Goal: Task Accomplishment & Management: Use online tool/utility

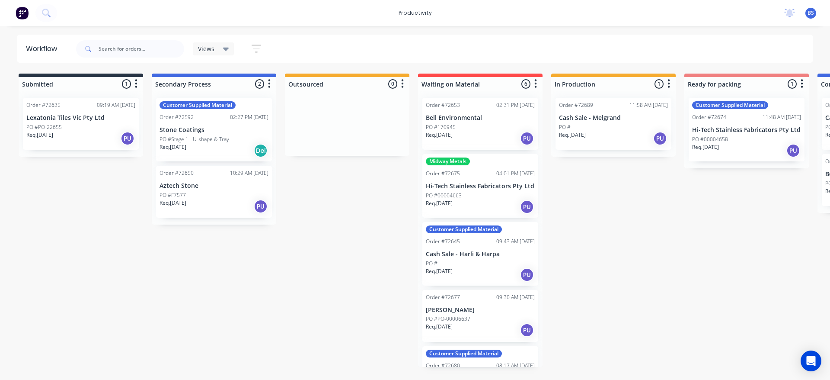
scroll to position [0, 319]
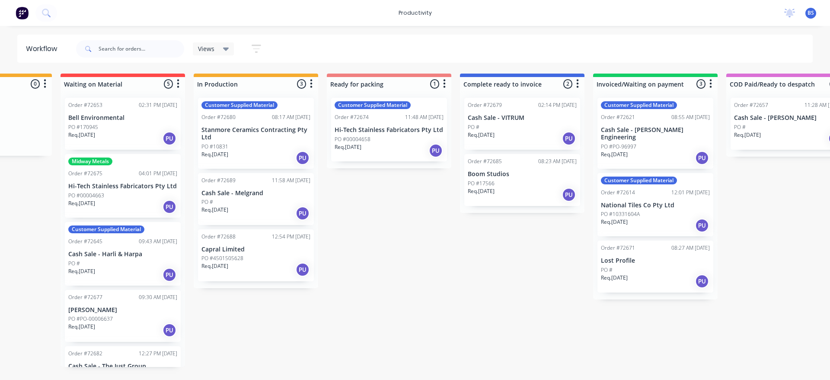
scroll to position [0, 388]
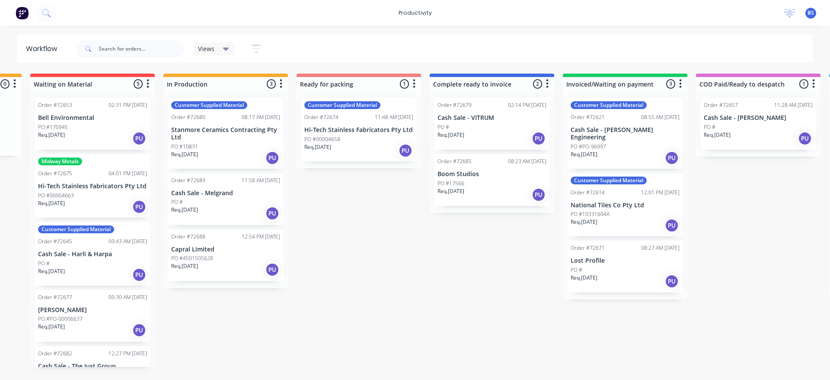
click at [356, 144] on div "Req. 14/08/25 PU" at bounding box center [358, 150] width 109 height 15
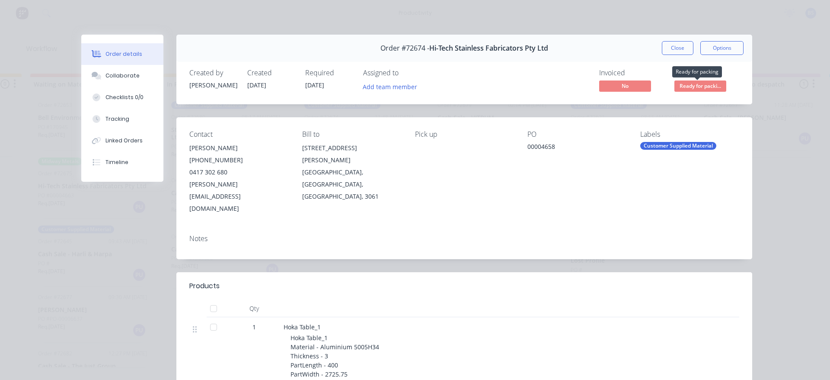
click at [686, 88] on span "Ready for packi..." at bounding box center [700, 85] width 52 height 11
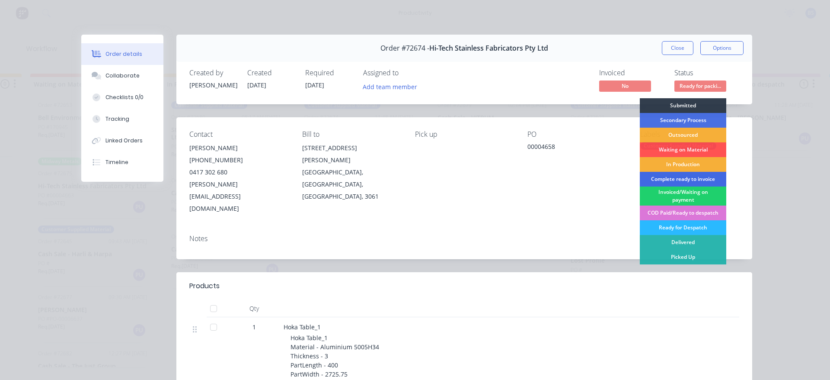
click at [663, 180] on div "Complete ready to invoice" at bounding box center [683, 179] width 86 height 15
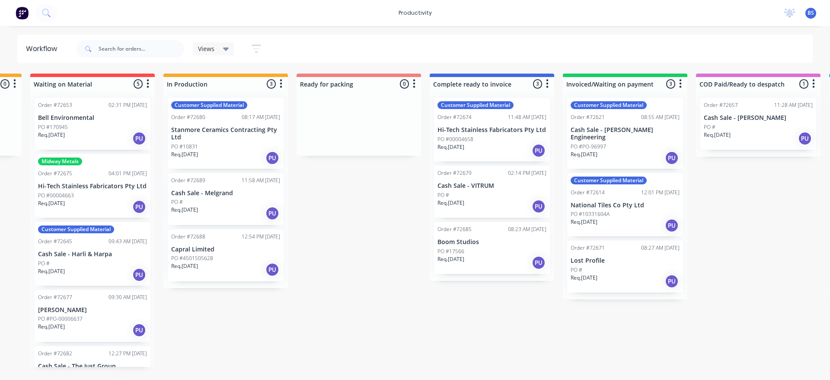
click at [280, 87] on icon "button" at bounding box center [281, 83] width 3 height 11
click at [268, 106] on button "Sort By" at bounding box center [243, 103] width 86 height 14
click at [300, 124] on date "Required date" at bounding box center [331, 121] width 86 height 14
click at [237, 250] on p "Capral Limited" at bounding box center [225, 249] width 109 height 7
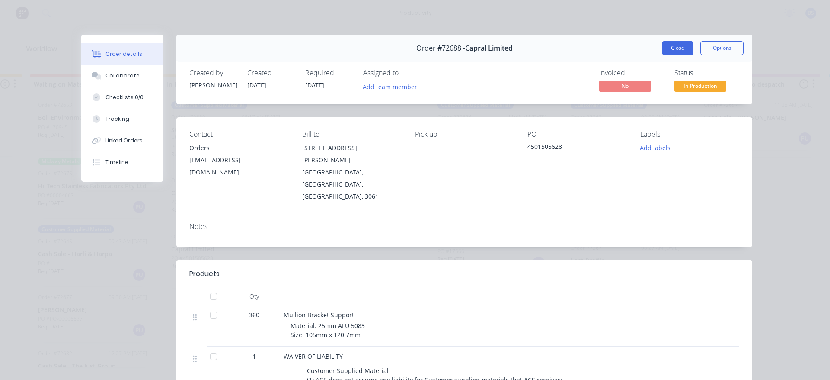
click at [665, 49] on button "Close" at bounding box center [678, 48] width 32 height 14
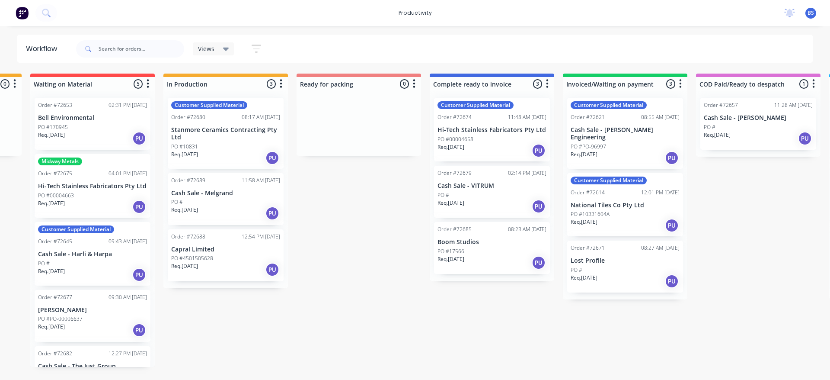
click at [230, 260] on div "PO #4501505628" at bounding box center [225, 258] width 109 height 8
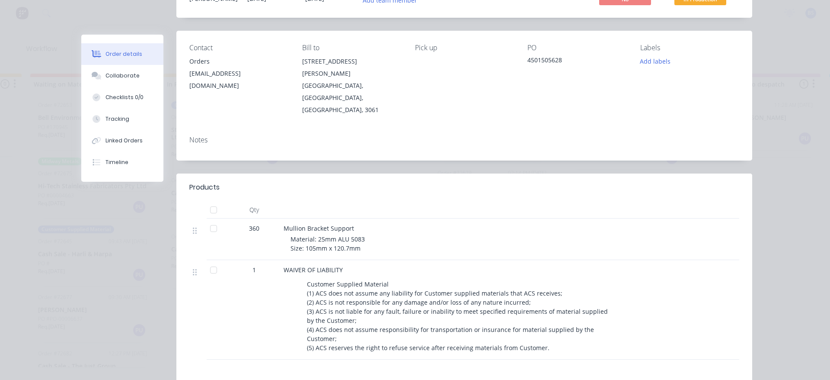
scroll to position [0, 0]
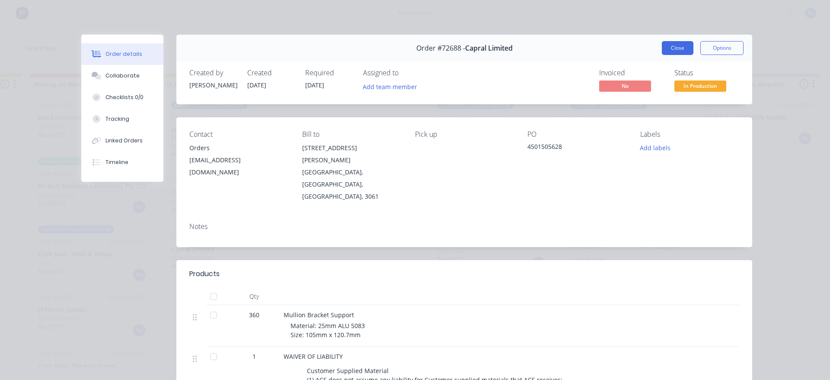
click at [674, 50] on button "Close" at bounding box center [678, 48] width 32 height 14
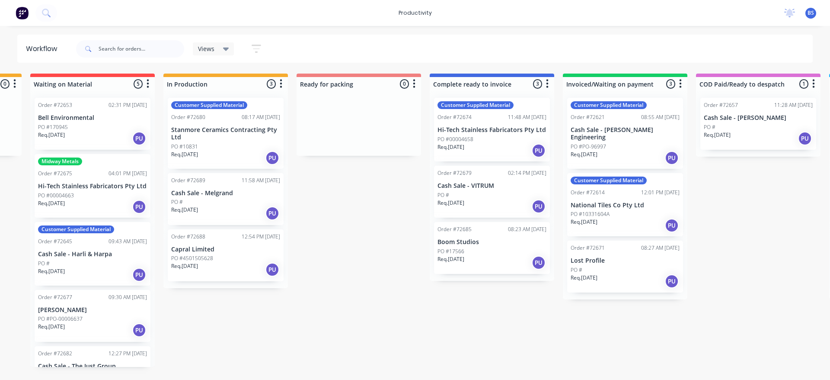
click at [222, 215] on div "Req. 19/08/25 PU" at bounding box center [225, 213] width 109 height 15
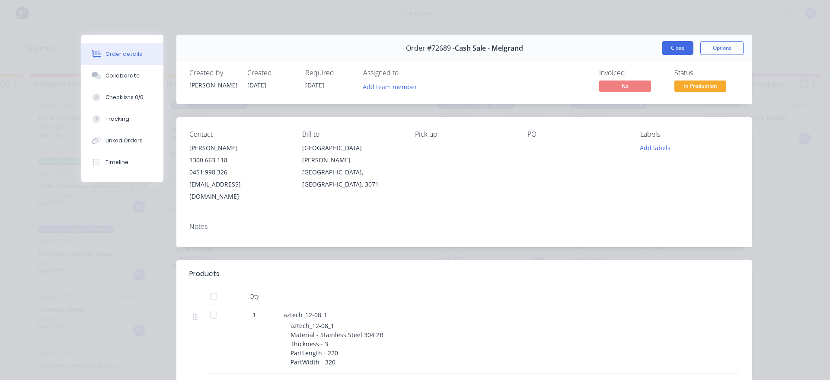
click at [675, 52] on button "Close" at bounding box center [678, 48] width 32 height 14
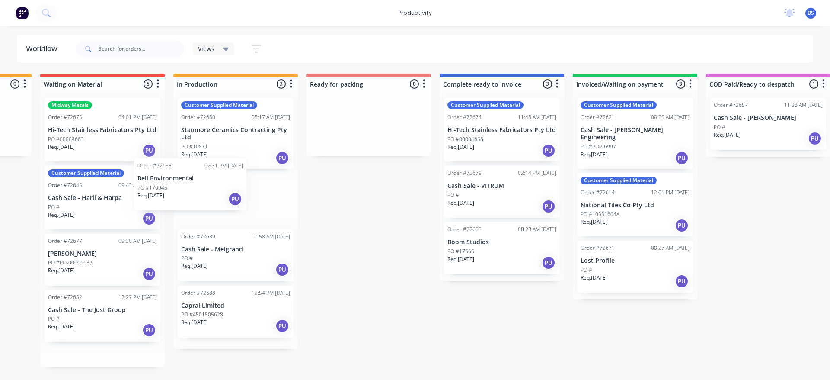
scroll to position [0, 372]
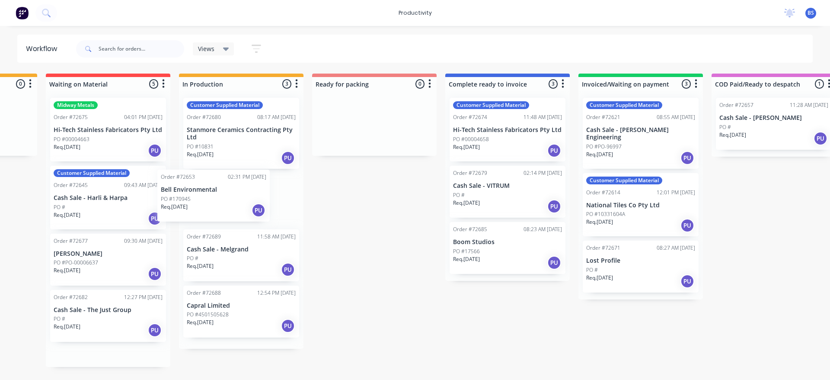
drag, startPoint x: 102, startPoint y: 131, endPoint x: 228, endPoint y: 207, distance: 146.9
click at [228, 207] on div "Submitted 1 Sort By Created date Required date Order number Customer name Most …" at bounding box center [404, 219] width 1567 height 293
click at [298, 89] on icon "button" at bounding box center [296, 83] width 3 height 11
click at [284, 110] on div "Sort By Created date Required date Order number Customer name Most recent" at bounding box center [258, 102] width 86 height 23
click at [266, 106] on button "Sort By" at bounding box center [258, 103] width 86 height 14
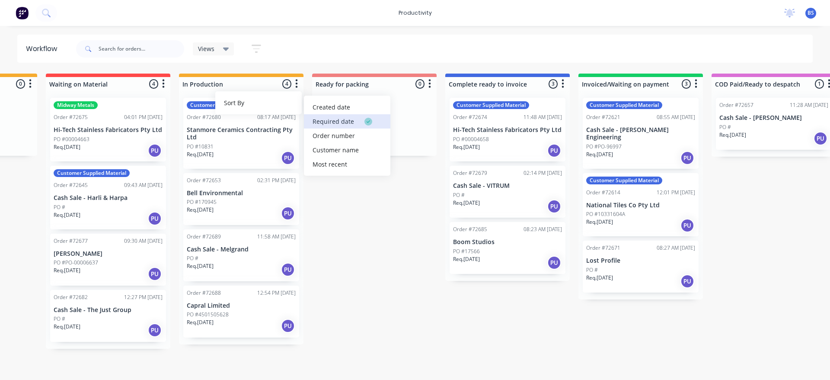
click at [327, 122] on date "Required date" at bounding box center [347, 121] width 86 height 14
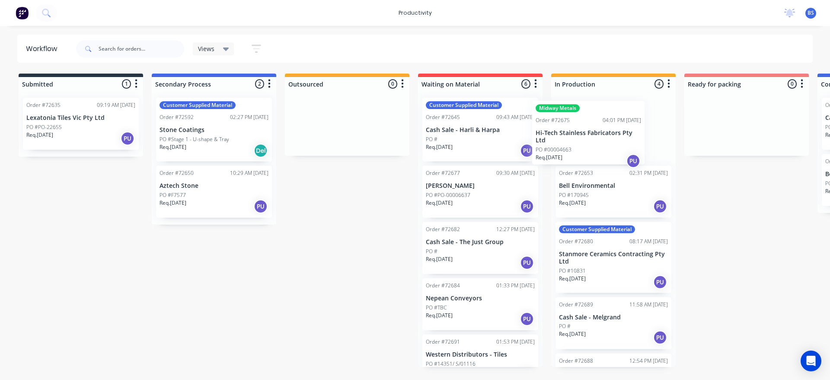
drag, startPoint x: 468, startPoint y: 150, endPoint x: 582, endPoint y: 153, distance: 114.2
click at [582, 153] on div "Submitted 1 Sort By Created date Required date Order number Customer name Most …" at bounding box center [777, 219] width 1567 height 293
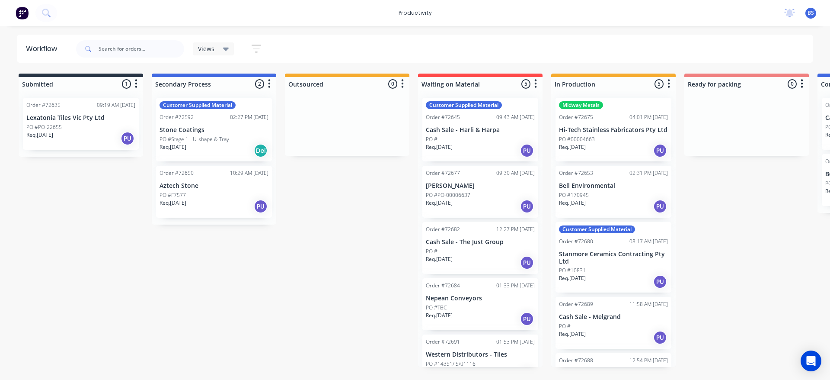
click at [669, 83] on icon "button" at bounding box center [669, 84] width 2 height 9
click at [658, 103] on button "Sort By" at bounding box center [631, 103] width 86 height 14
click at [695, 124] on date "Required date" at bounding box center [719, 121] width 86 height 14
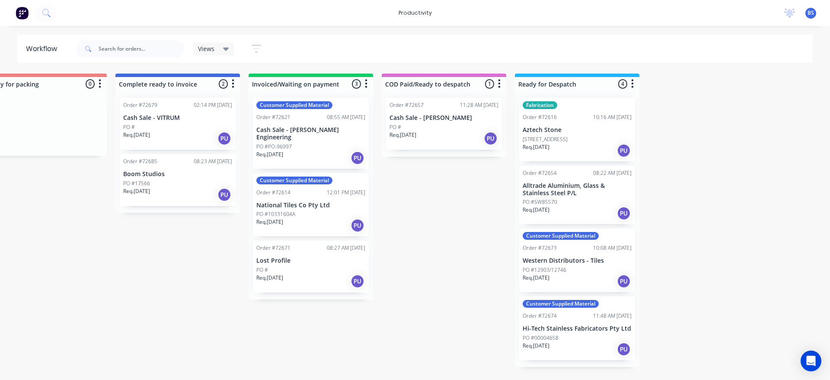
scroll to position [0, 709]
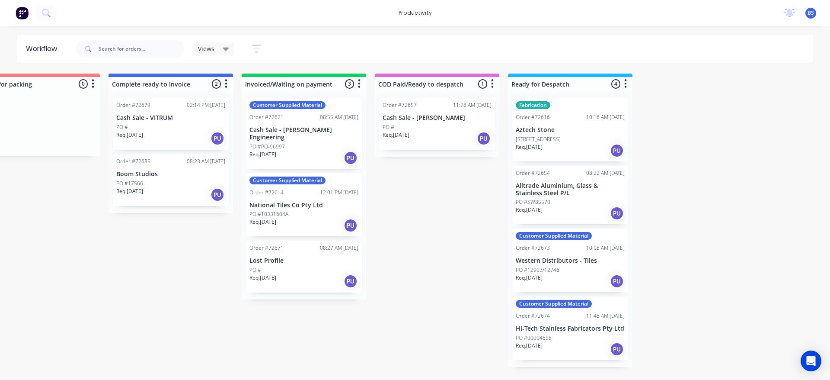
click at [572, 338] on div "PO #00004658" at bounding box center [570, 338] width 109 height 8
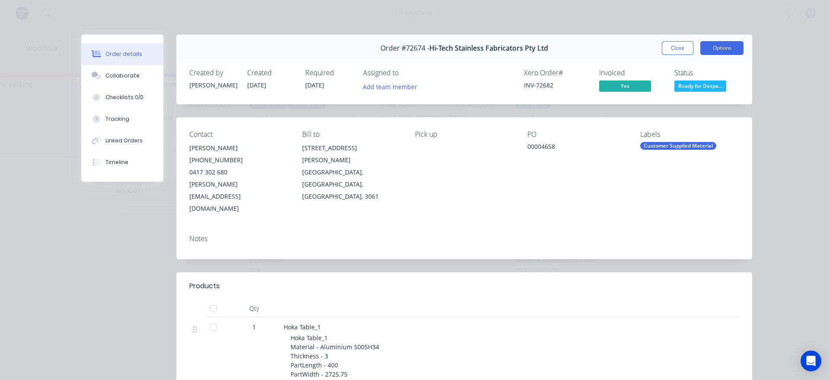
click at [714, 52] on button "Options" at bounding box center [721, 48] width 43 height 14
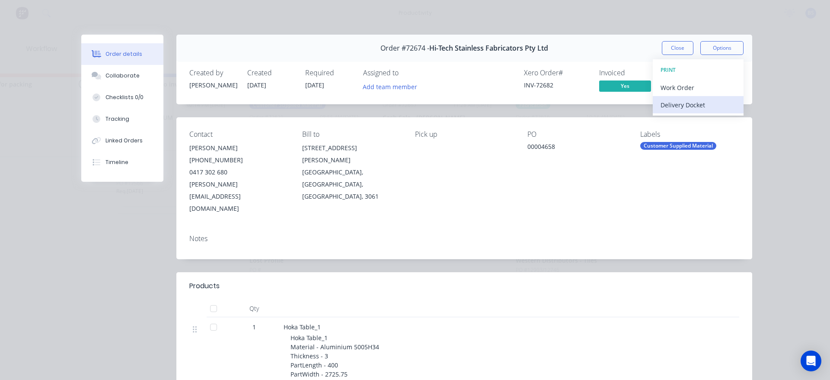
click at [675, 107] on div "Delivery Docket" at bounding box center [698, 105] width 75 height 13
click at [670, 108] on div "Standard" at bounding box center [698, 105] width 75 height 13
click at [667, 47] on button "Close" at bounding box center [678, 48] width 32 height 14
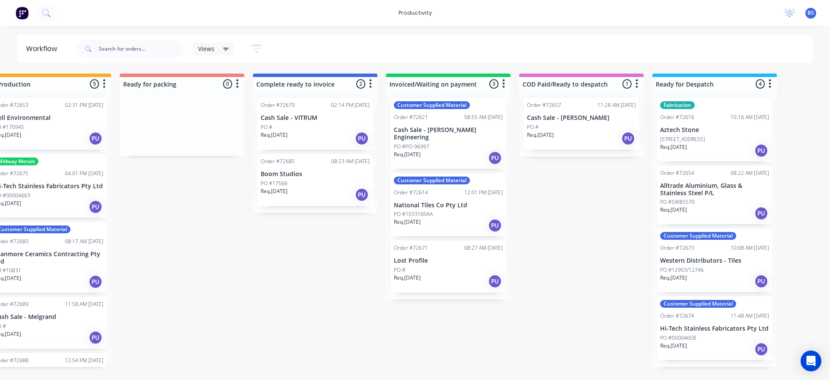
scroll to position [0, 632]
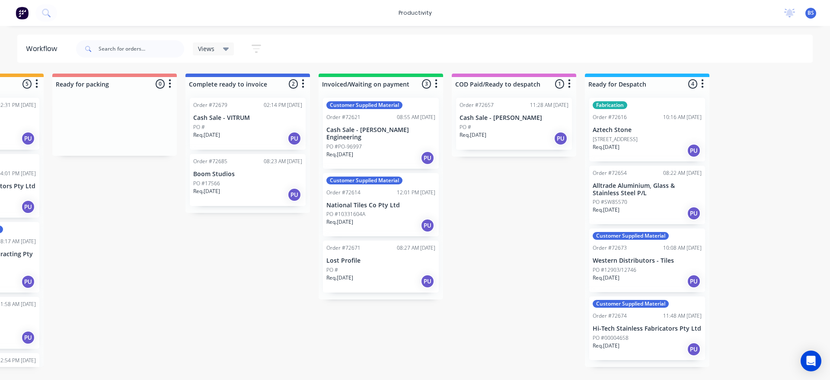
click at [639, 346] on div "Req. 14/08/25 PU" at bounding box center [647, 349] width 109 height 15
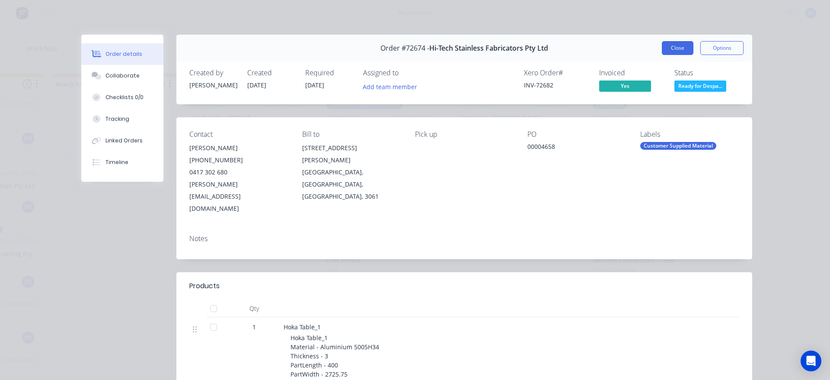
click at [674, 48] on button "Close" at bounding box center [678, 48] width 32 height 14
